Goal: Task Accomplishment & Management: Manage account settings

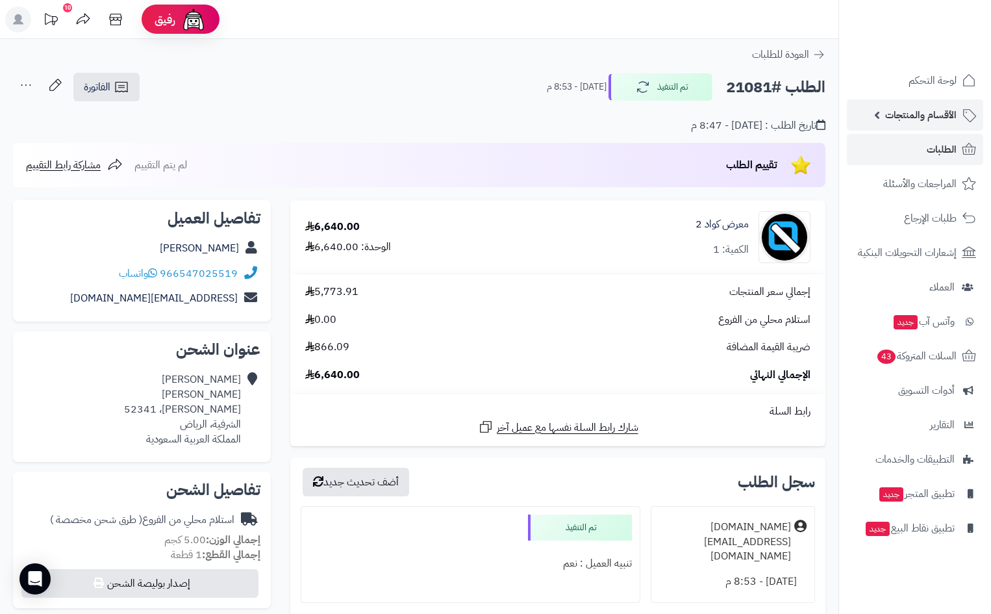
click at [928, 114] on span "الأقسام والمنتجات" at bounding box center [921, 115] width 71 height 18
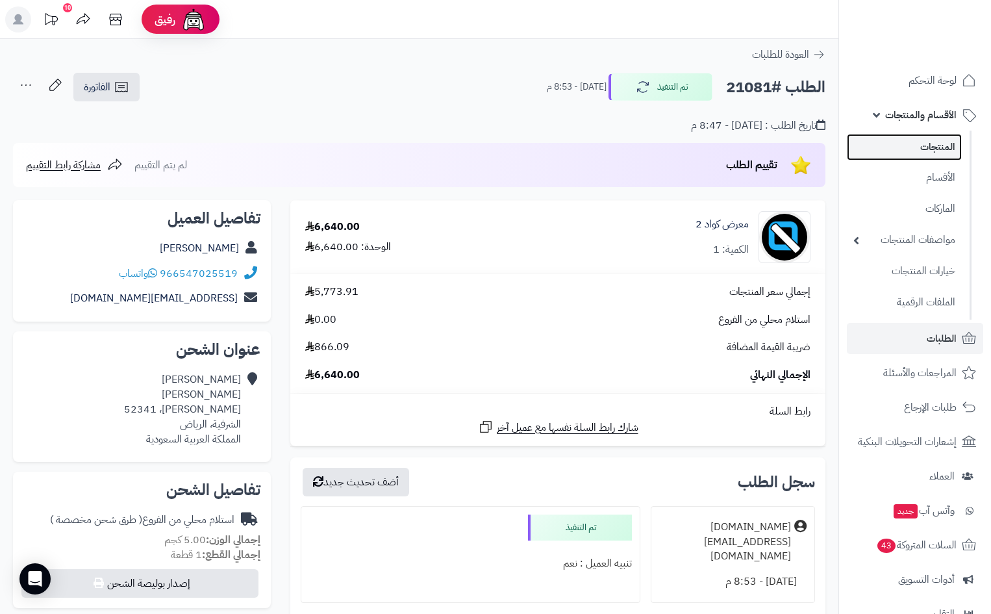
click at [940, 146] on link "المنتجات" at bounding box center [904, 147] width 115 height 27
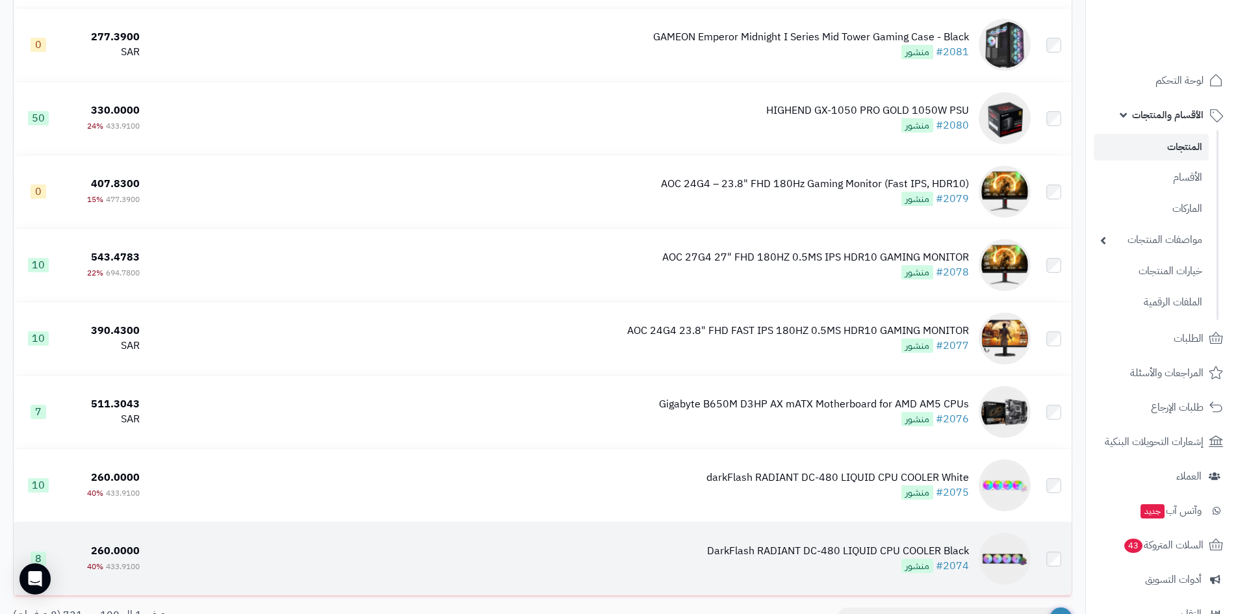
scroll to position [7038, 0]
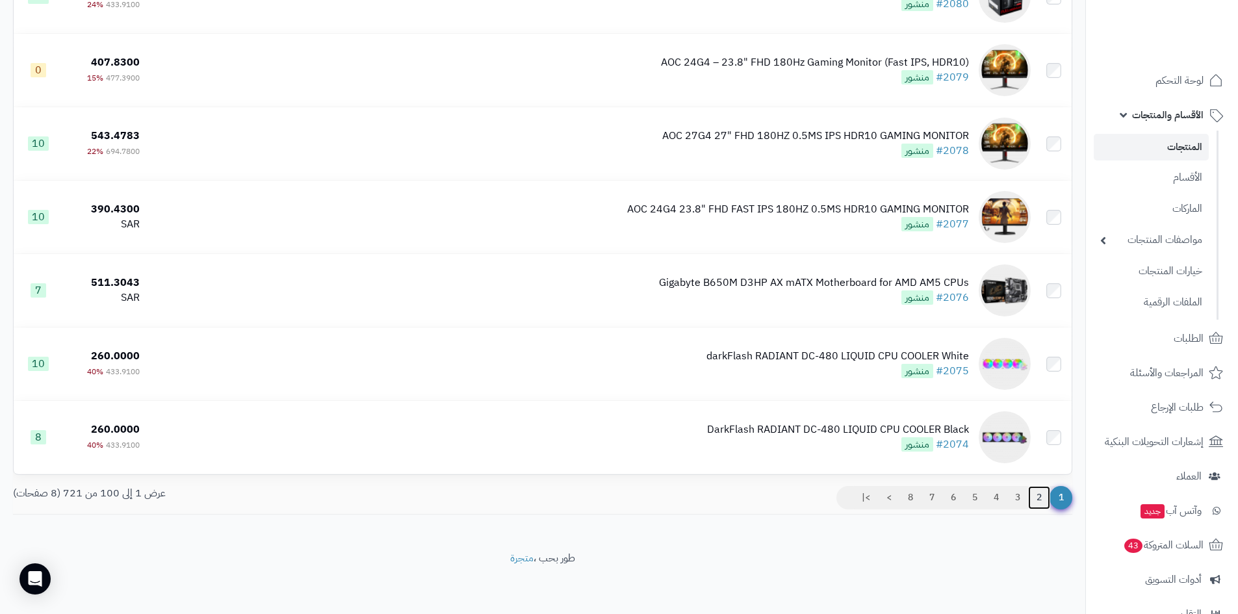
click at [991, 498] on link "2" at bounding box center [1039, 497] width 22 height 23
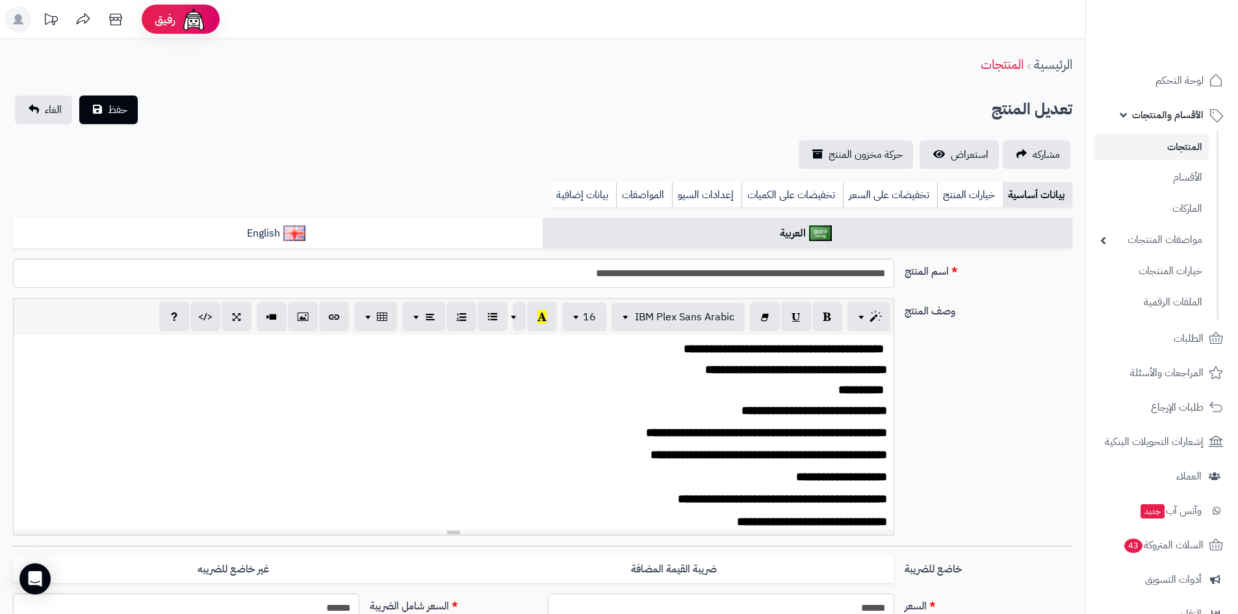
scroll to position [38, 0]
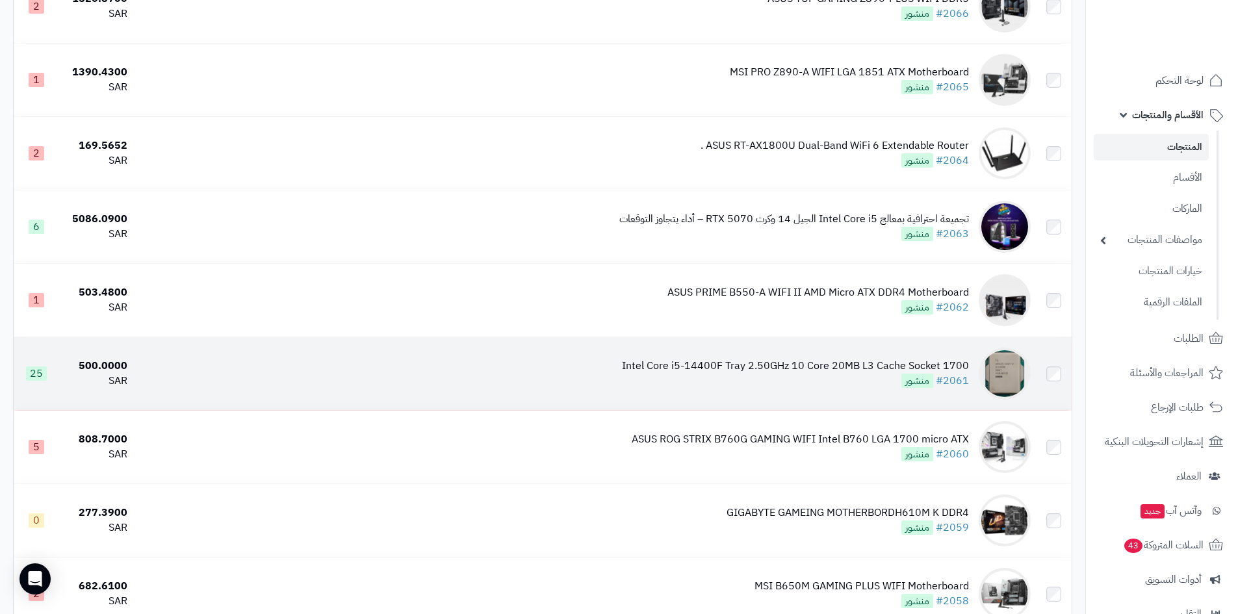
scroll to position [910, 0]
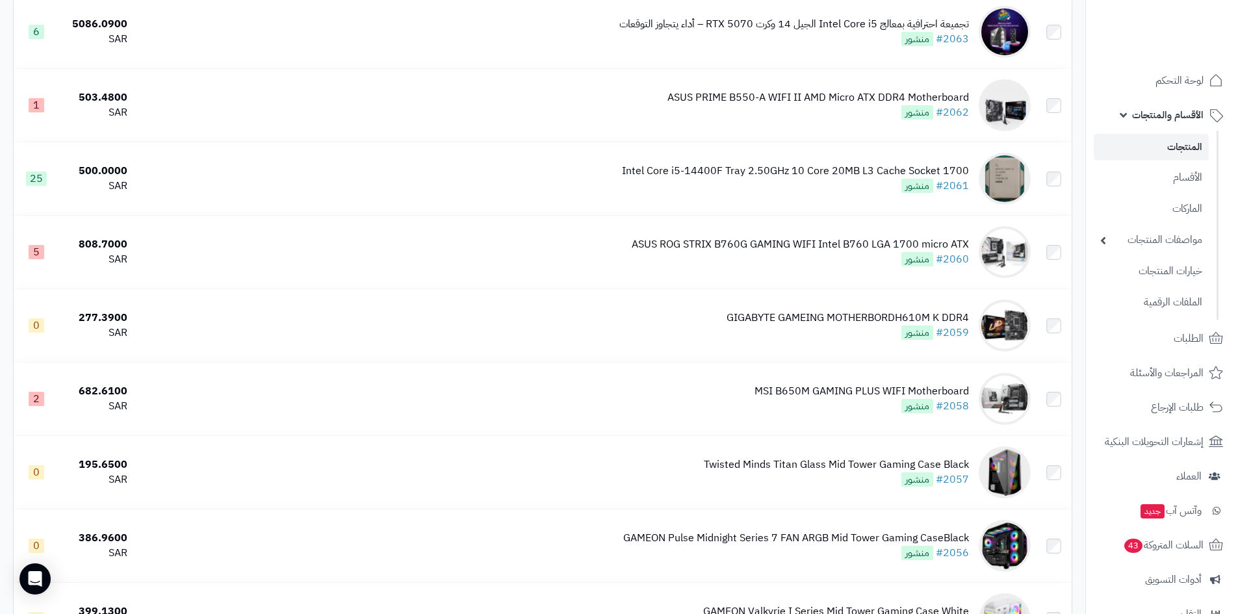
click at [1178, 108] on span "الأقسام والمنتجات" at bounding box center [1167, 115] width 71 height 18
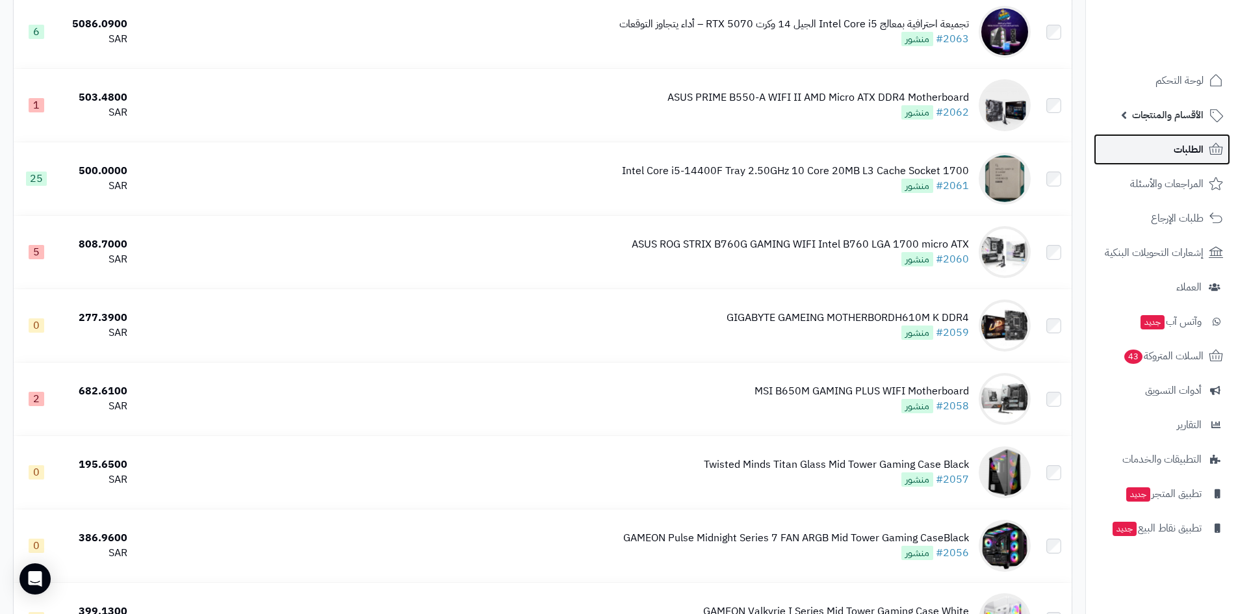
click at [1182, 143] on span "الطلبات" at bounding box center [1188, 149] width 30 height 18
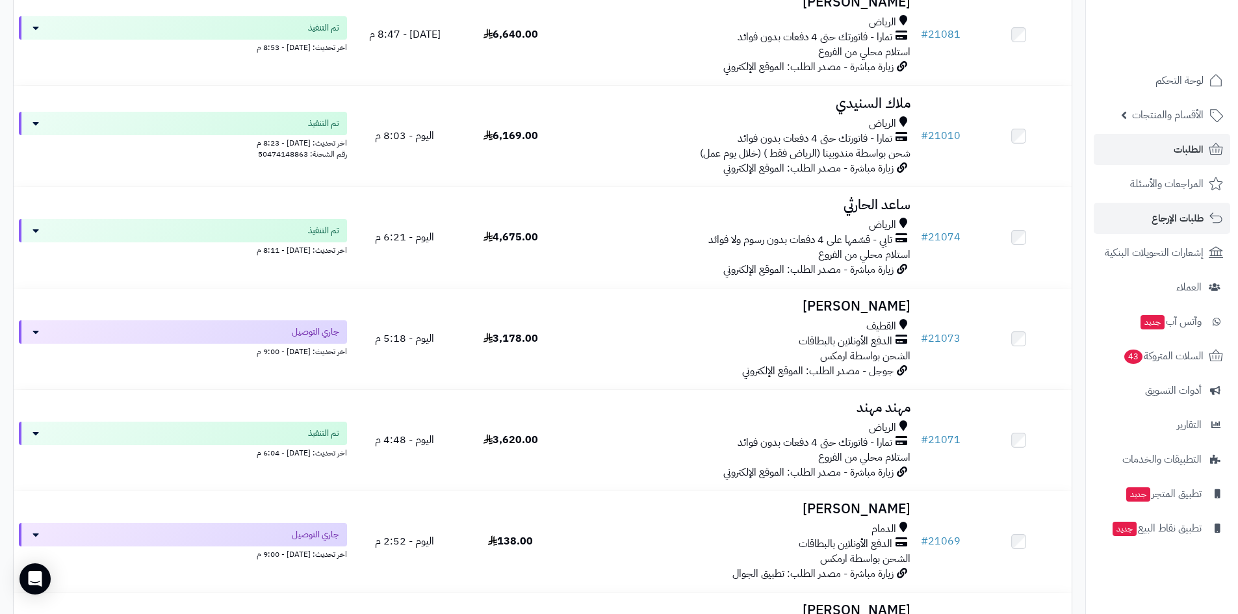
scroll to position [130, 0]
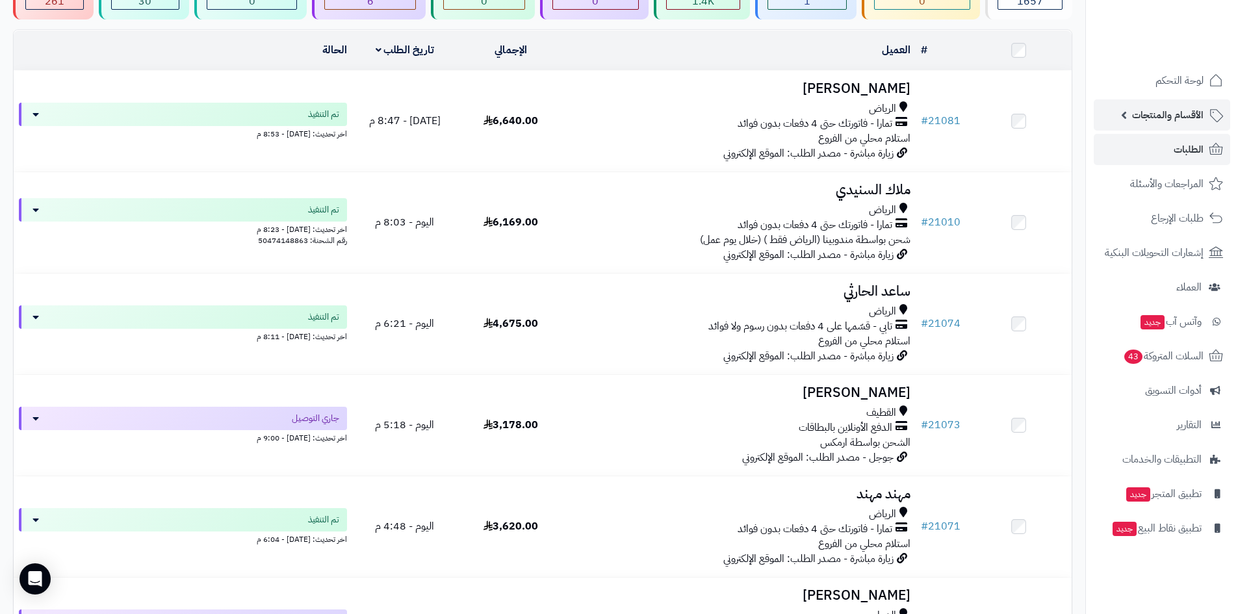
click at [1136, 108] on span "الأقسام والمنتجات" at bounding box center [1167, 115] width 71 height 18
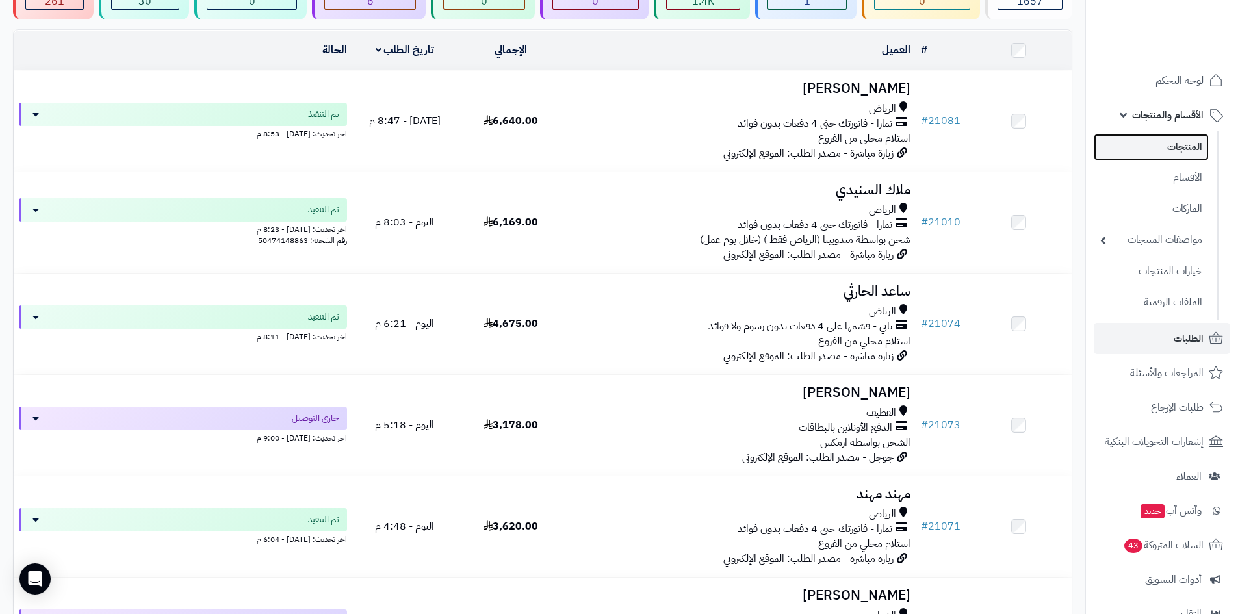
click at [1180, 146] on link "المنتجات" at bounding box center [1150, 147] width 115 height 27
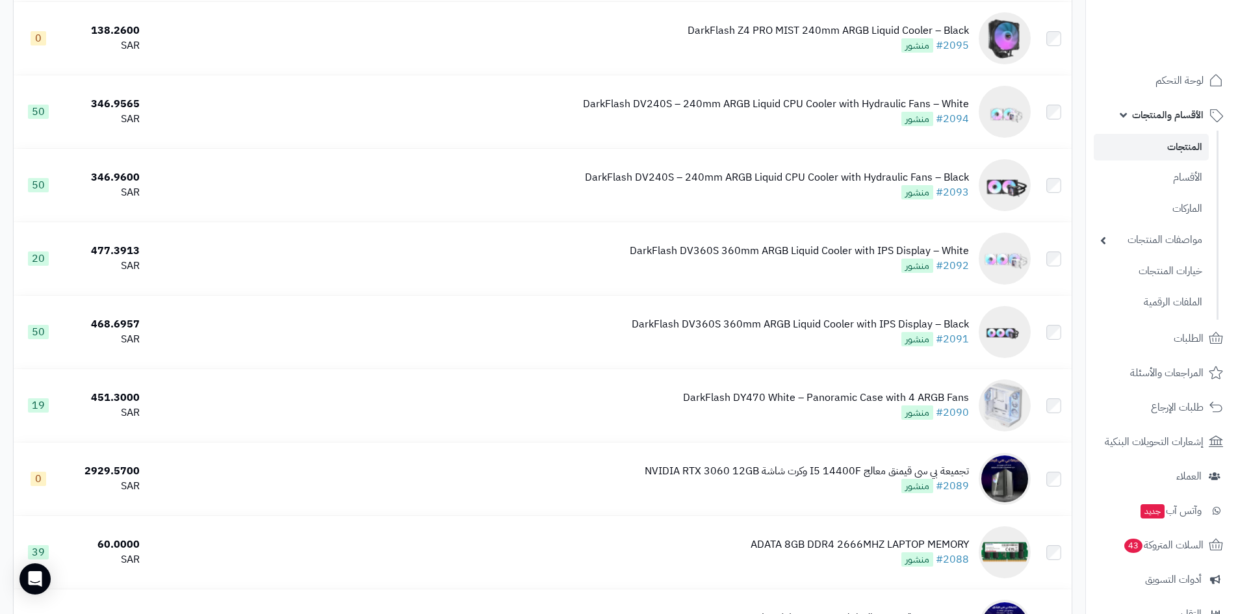
scroll to position [7038, 0]
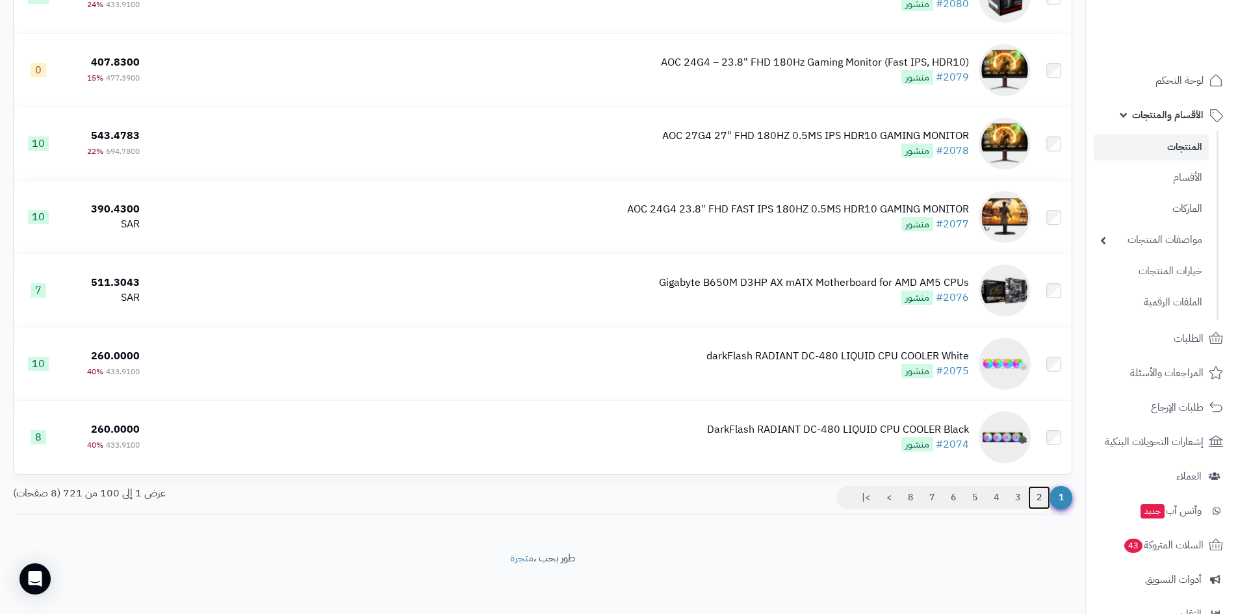
click at [1036, 488] on link "2" at bounding box center [1039, 497] width 22 height 23
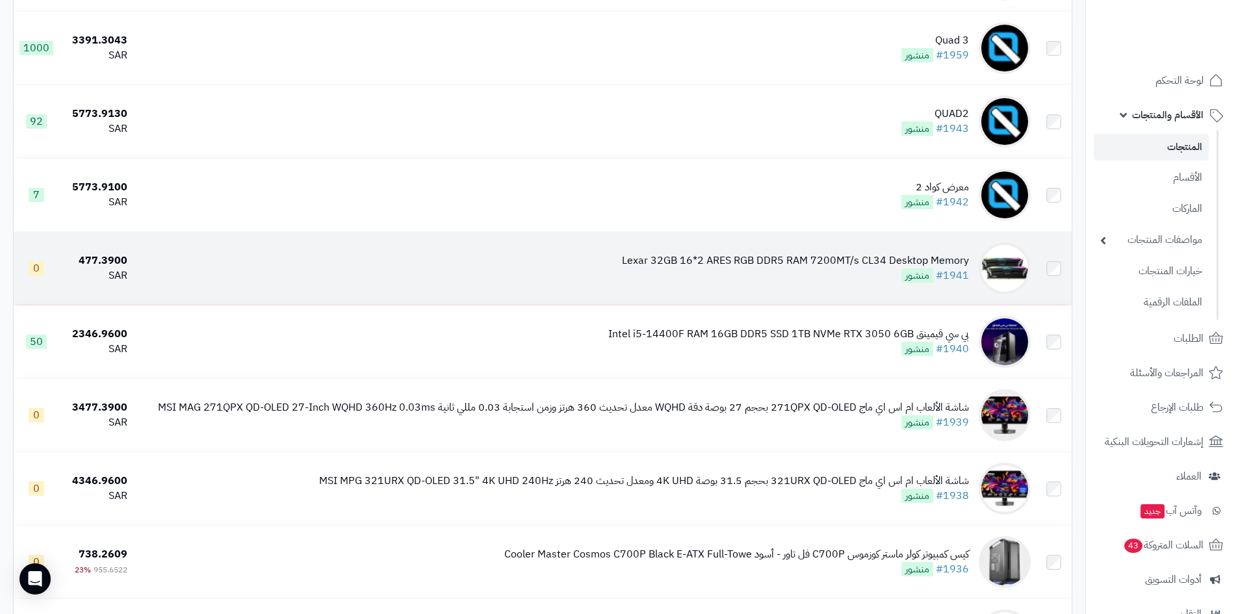
scroll to position [6388, 0]
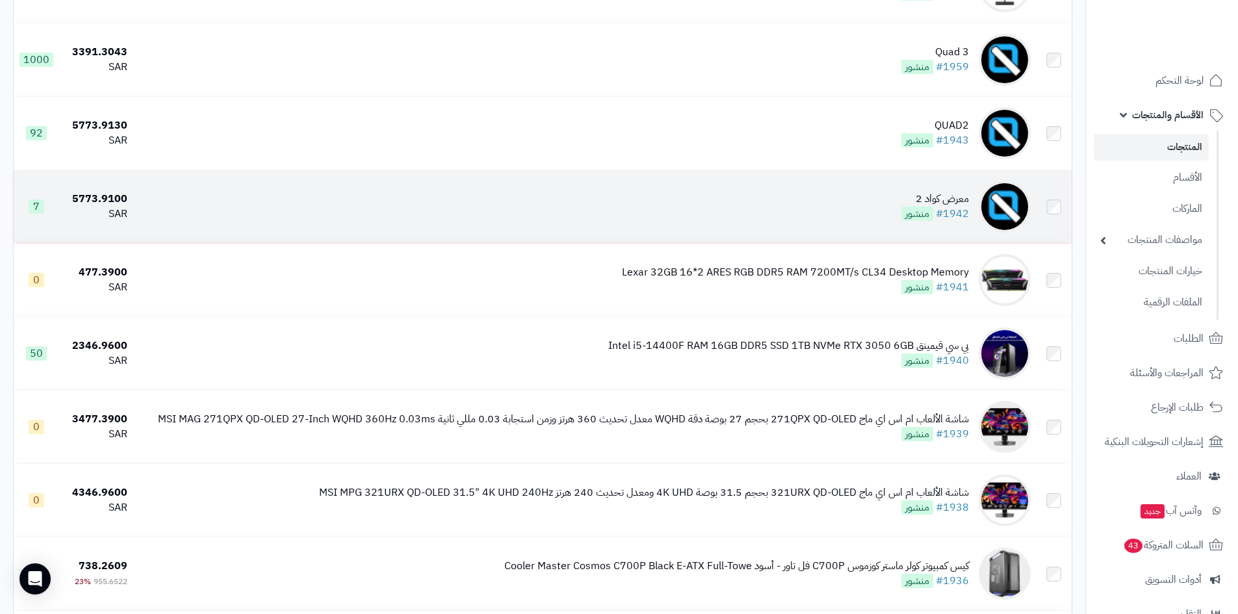
click at [876, 203] on td "معرض كواد 2 #1942 منشور" at bounding box center [584, 206] width 903 height 73
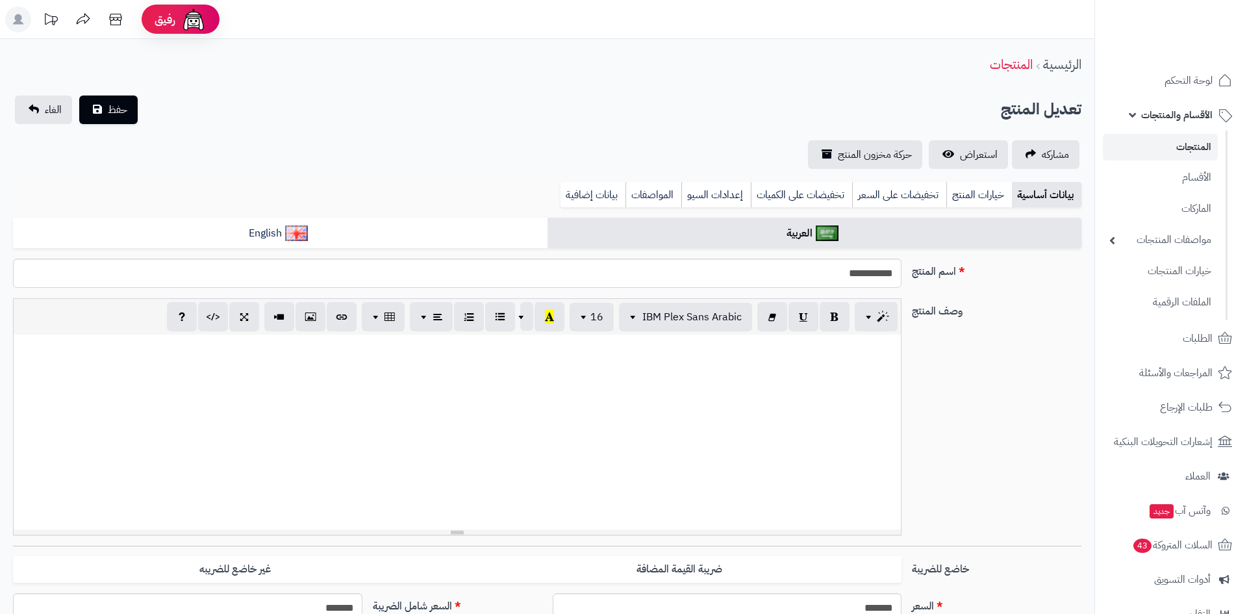
select select
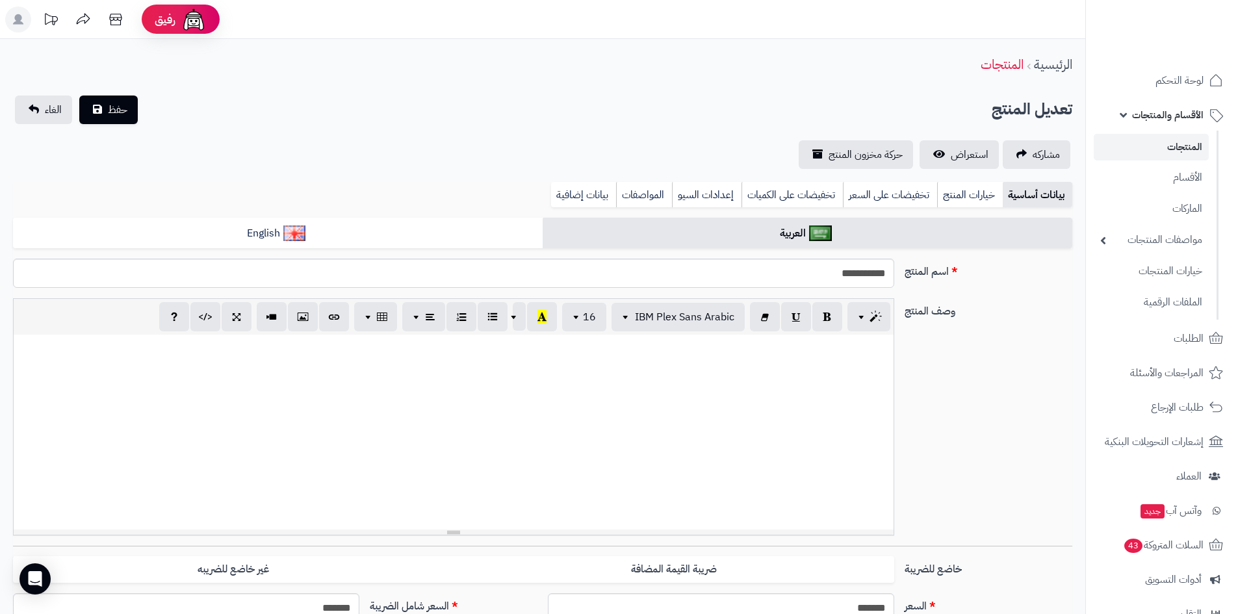
scroll to position [130, 0]
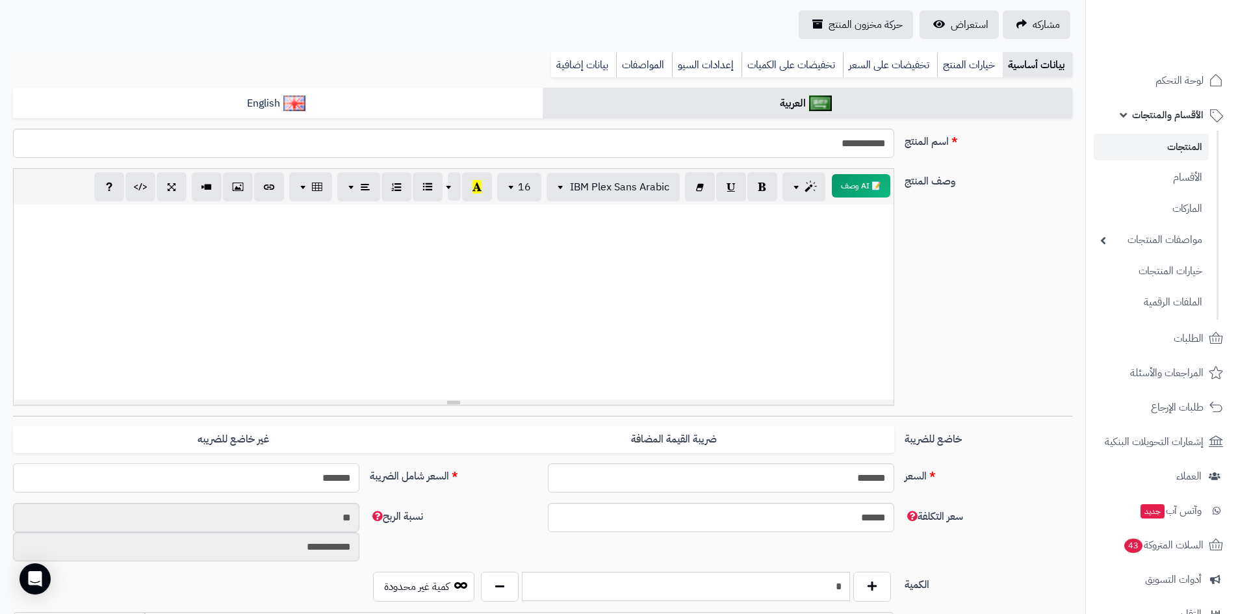
click at [296, 477] on input "*******" at bounding box center [186, 477] width 346 height 29
type input "****"
type input "**********"
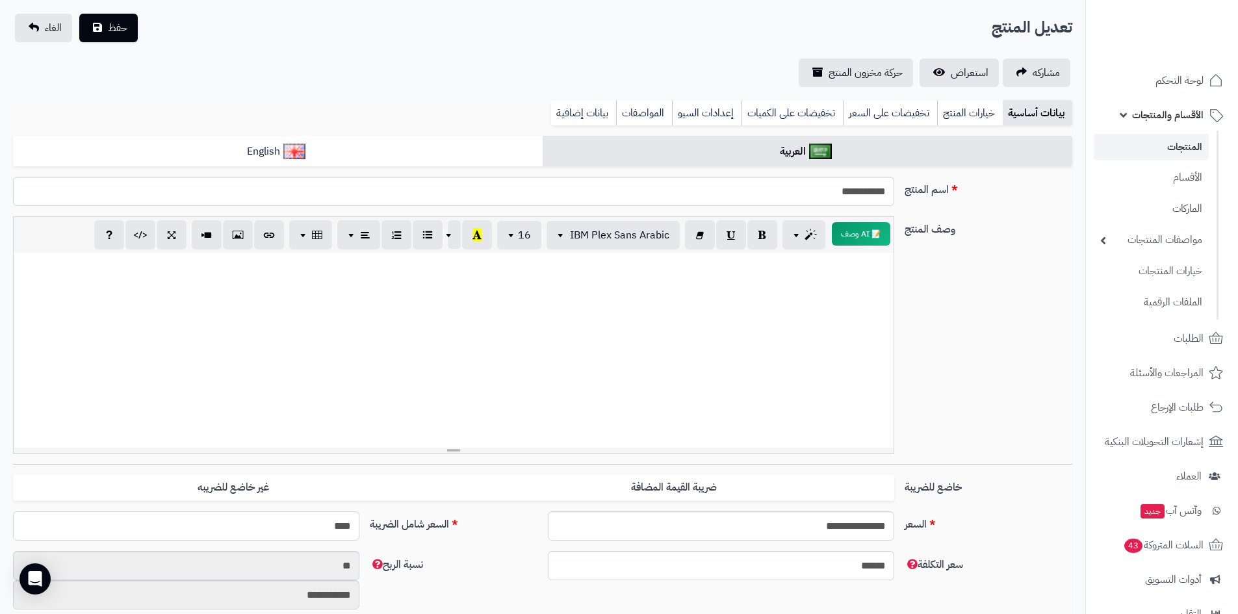
scroll to position [0, 0]
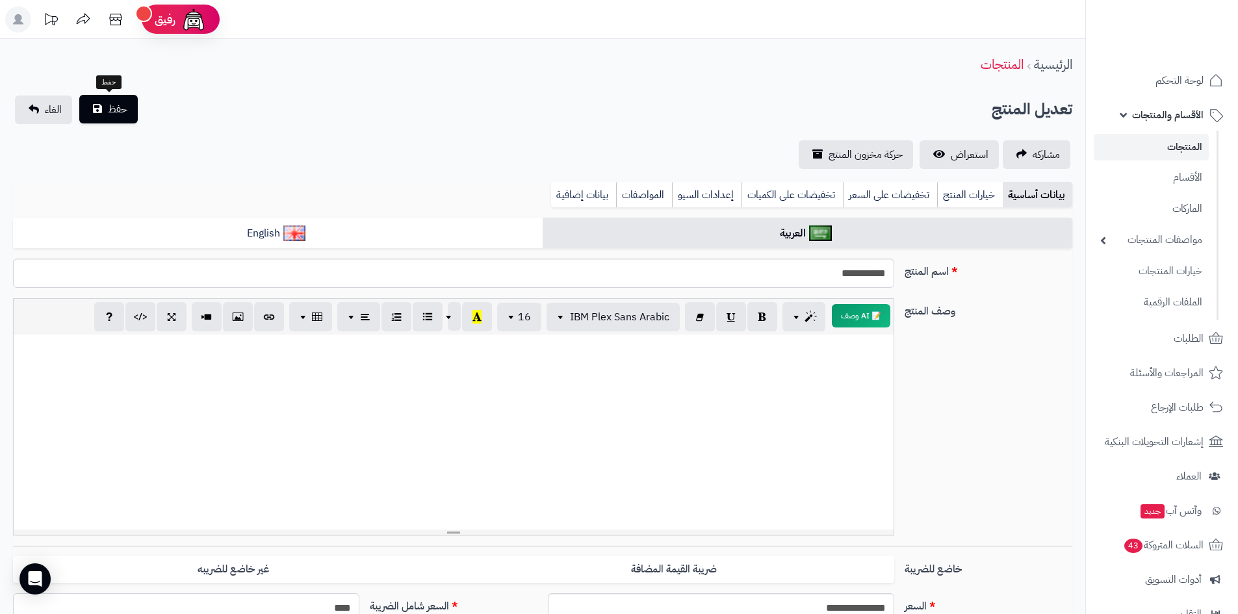
type input "****"
drag, startPoint x: 129, startPoint y: 106, endPoint x: 551, endPoint y: 107, distance: 421.6
click at [129, 105] on button "حفظ" at bounding box center [108, 110] width 58 height 29
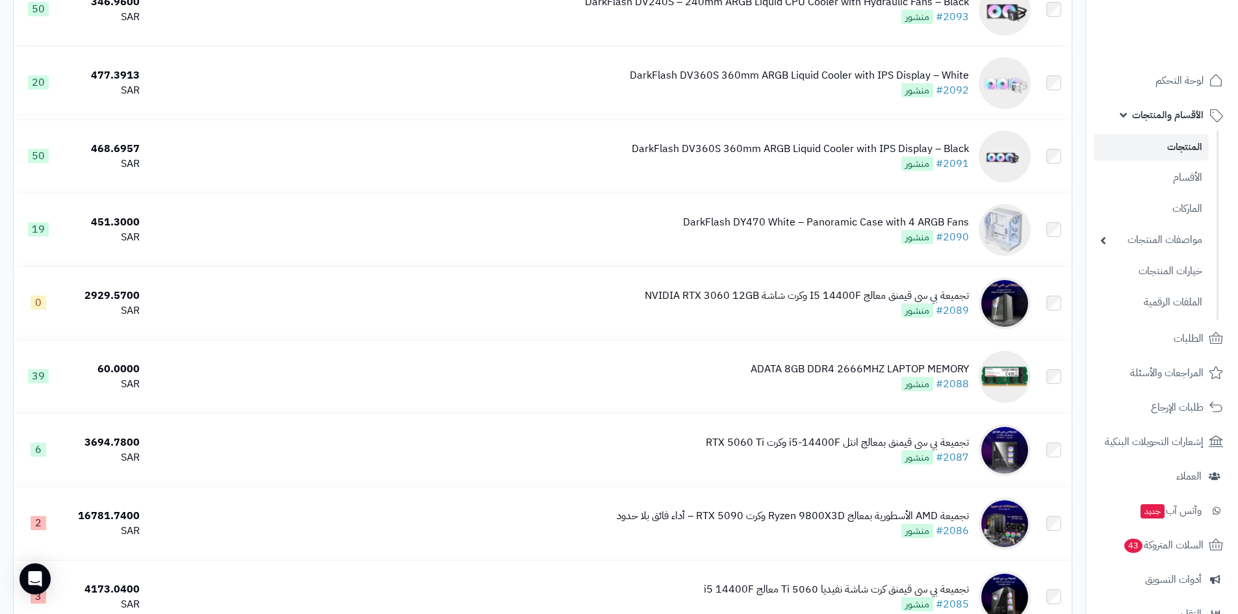
scroll to position [7080, 0]
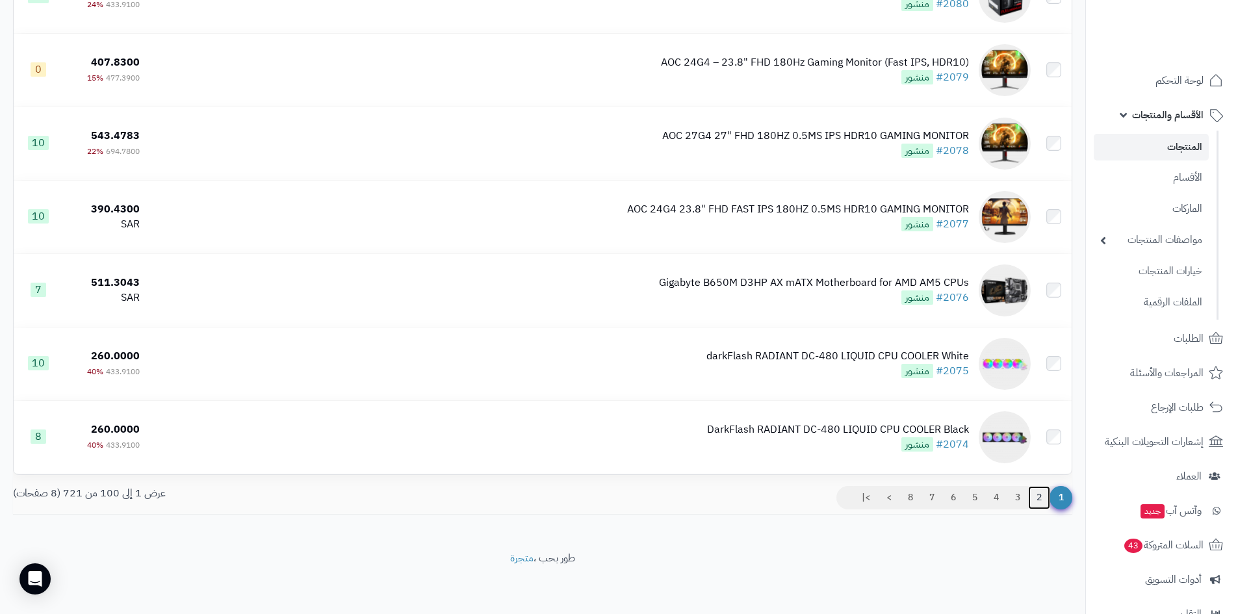
click at [1037, 496] on link "2" at bounding box center [1039, 497] width 22 height 23
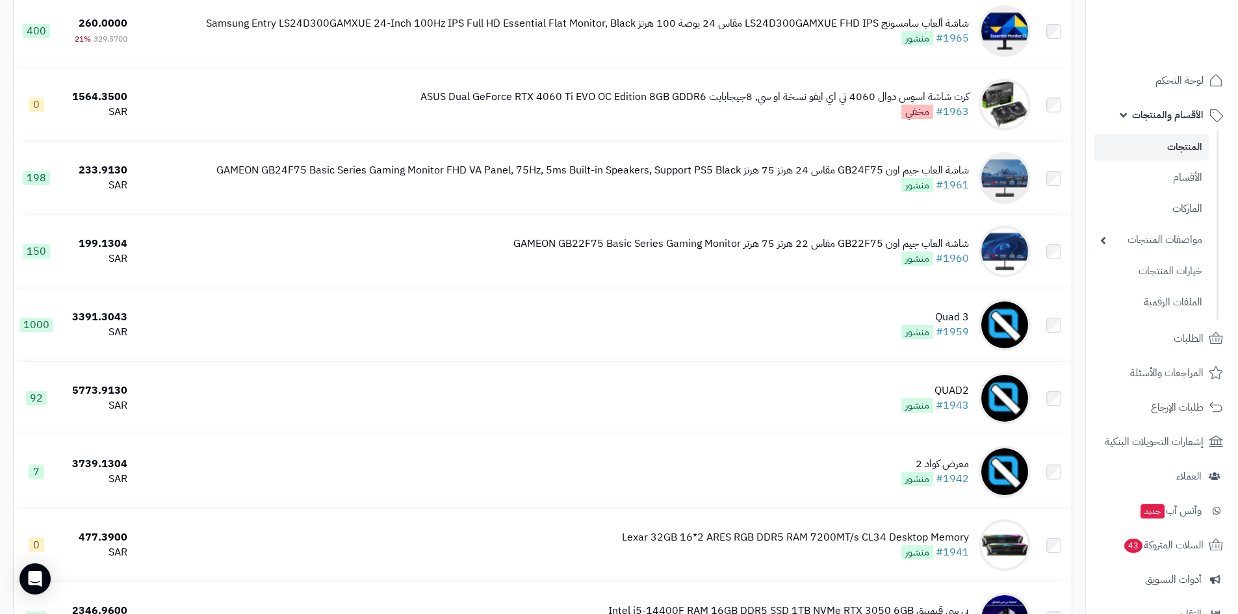
scroll to position [6237, 0]
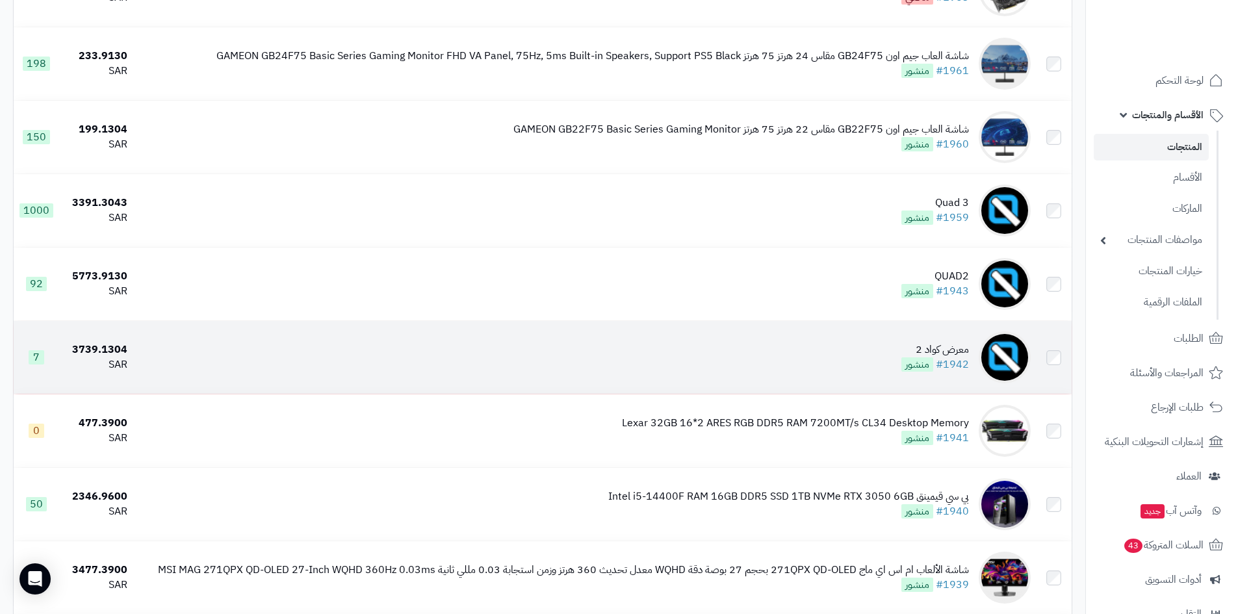
click at [883, 349] on td "معرض كواد 2 #1942 منشور" at bounding box center [584, 357] width 903 height 73
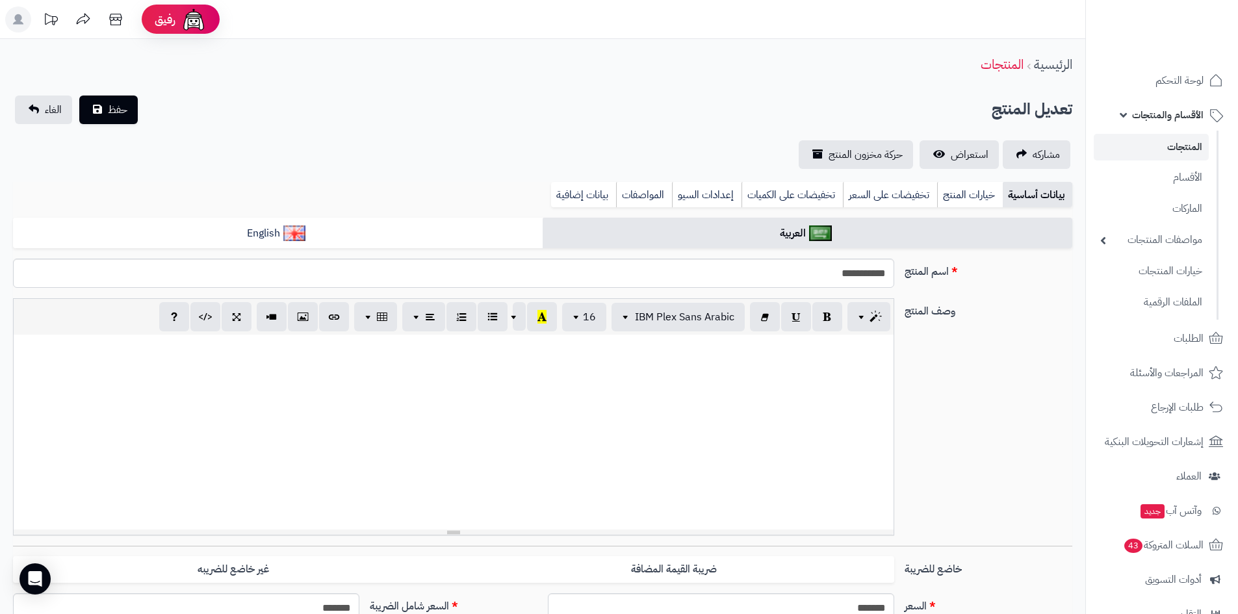
select select
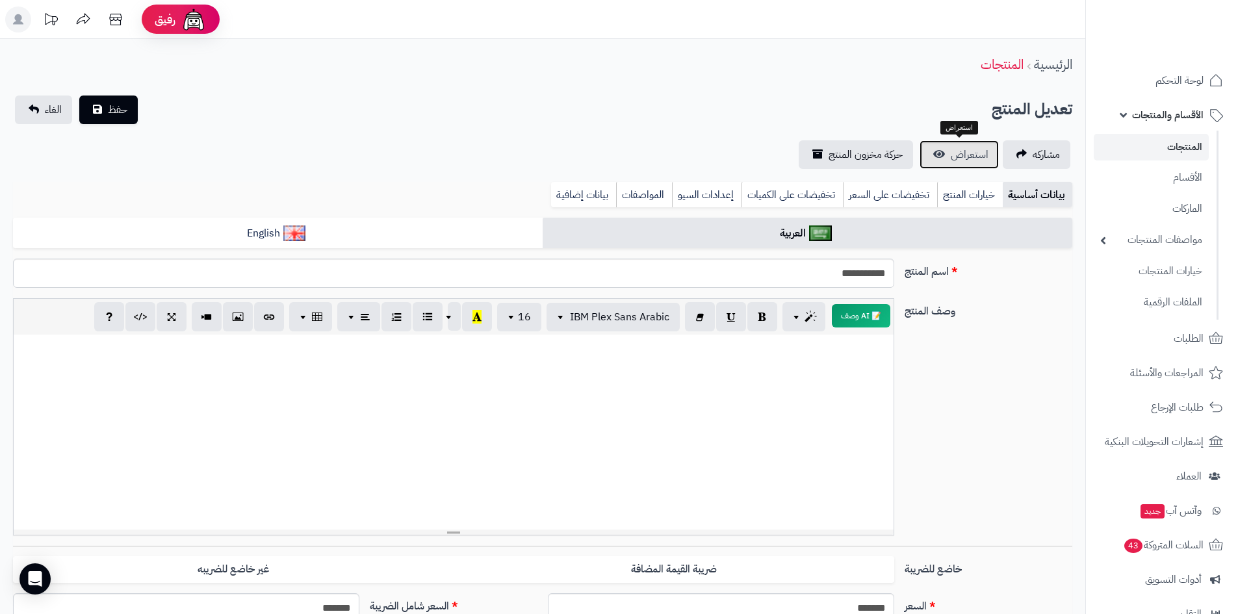
click at [959, 154] on span "استعراض" at bounding box center [969, 155] width 38 height 16
